Goal: Use online tool/utility

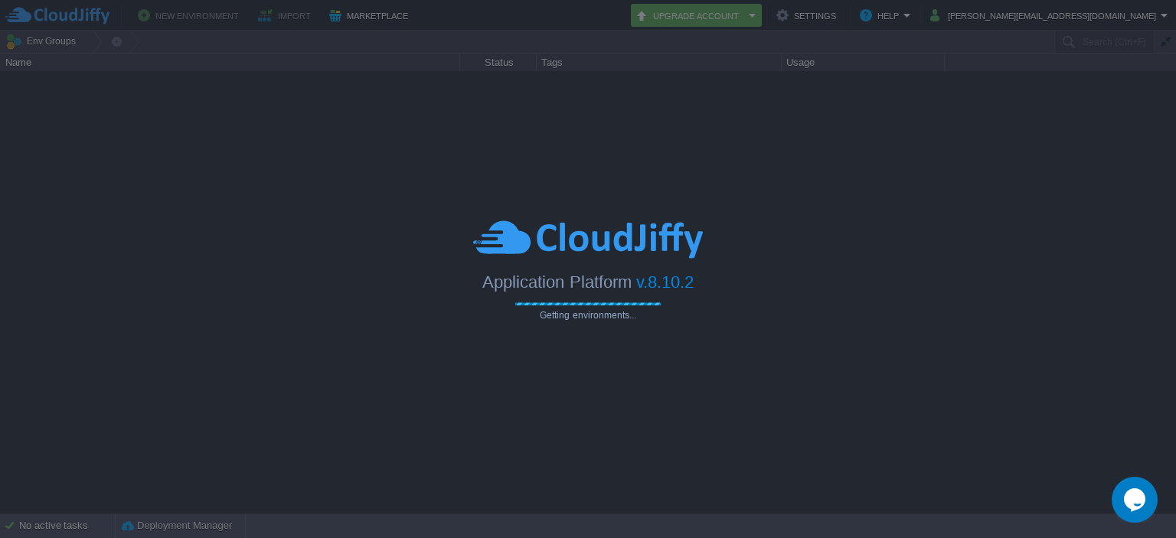
type input "Search (Ctrl+F)"
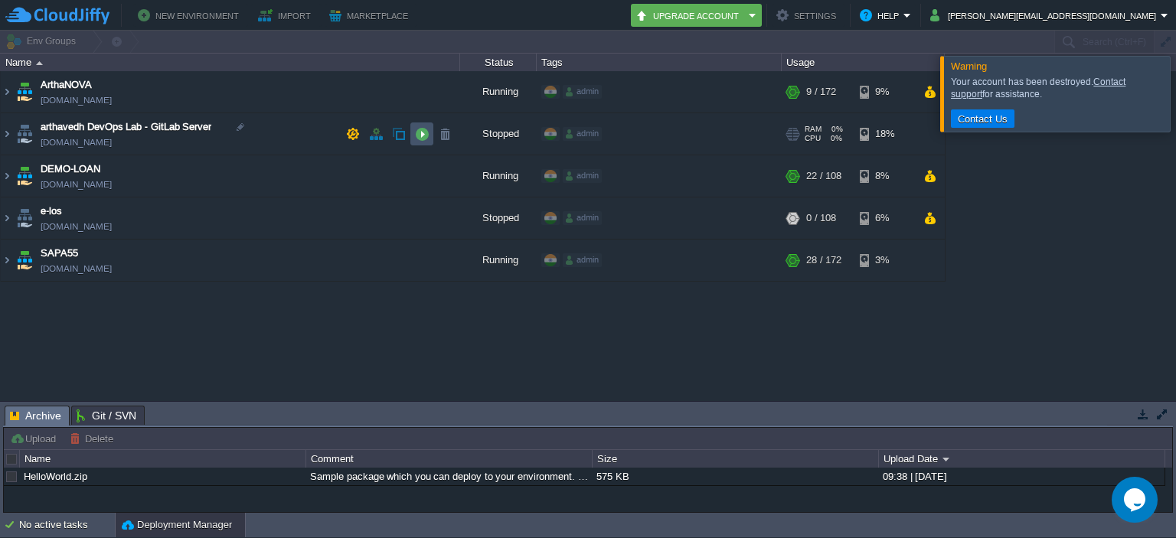
click at [423, 132] on button "button" at bounding box center [422, 134] width 14 height 14
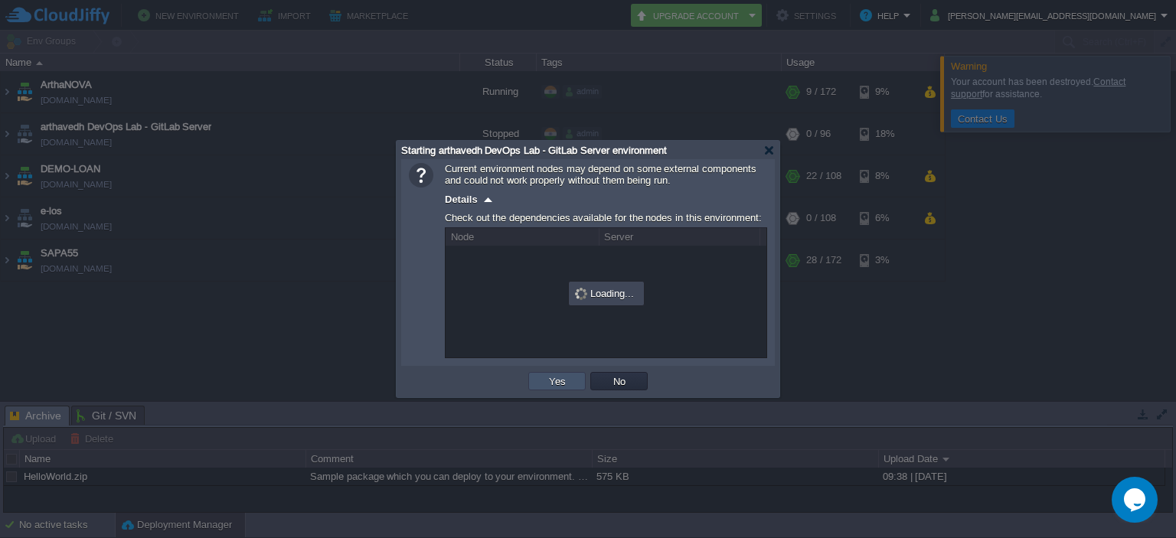
click at [556, 382] on button "Yes" at bounding box center [557, 381] width 26 height 14
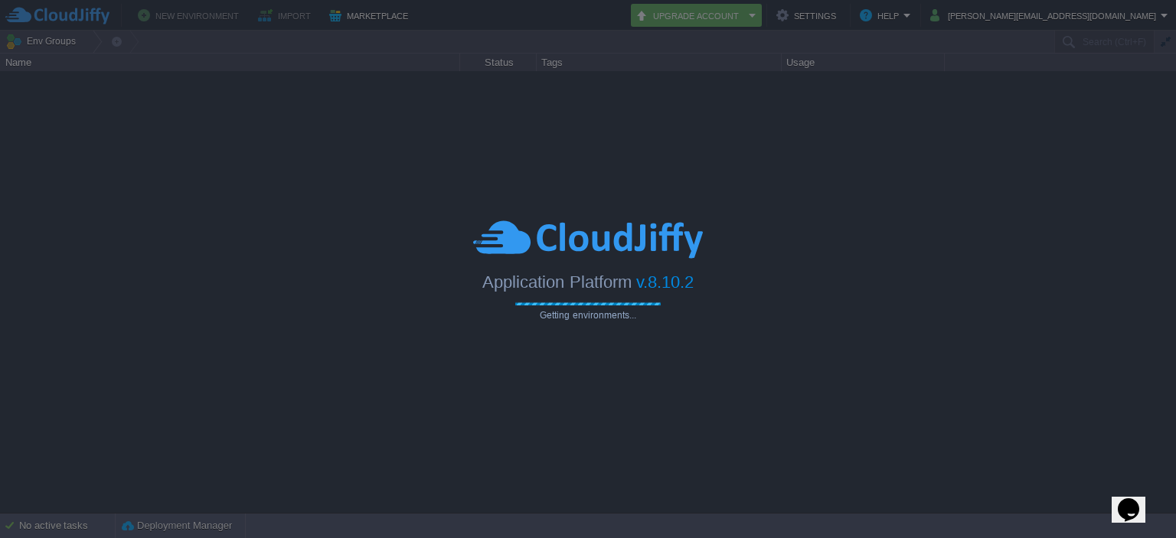
type input "Search (Ctrl+F)"
